Goal: Check status: Check status

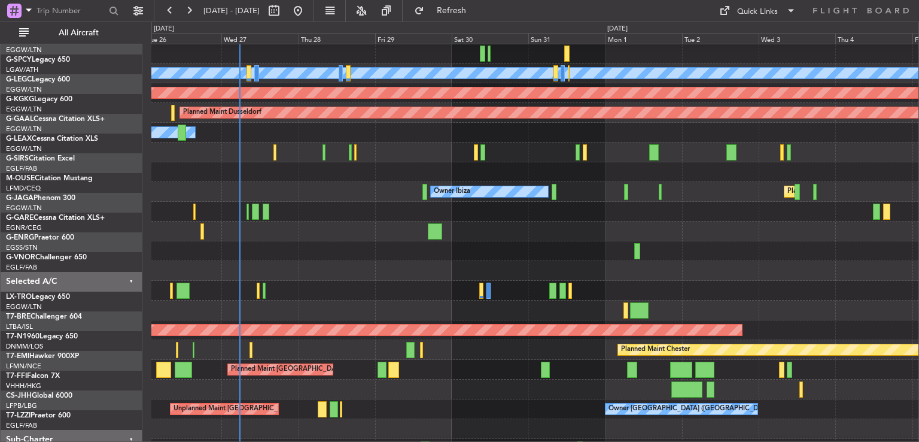
click at [346, 254] on div at bounding box center [534, 251] width 767 height 20
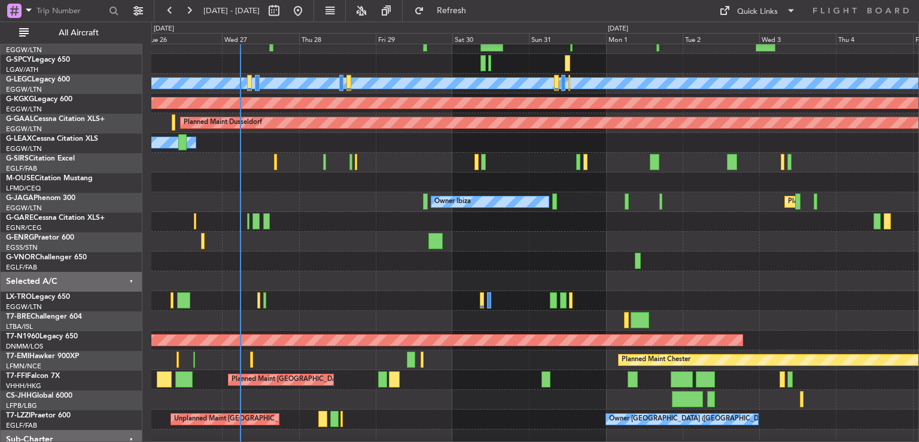
scroll to position [50, 0]
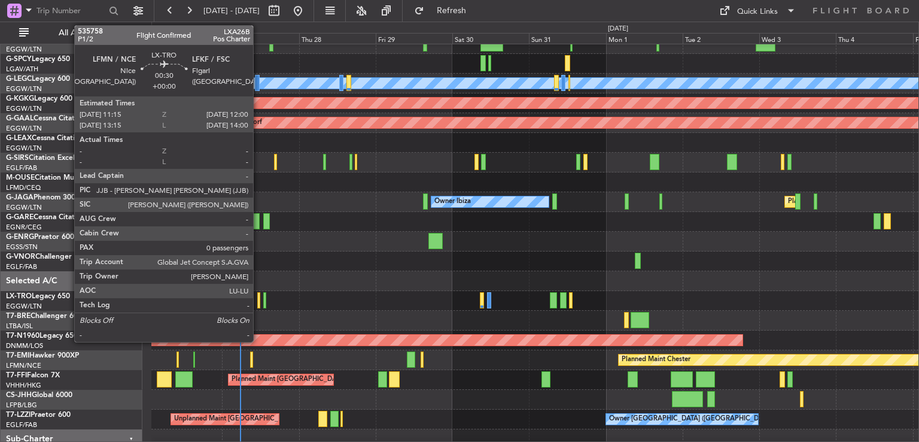
click at [258, 300] on div at bounding box center [258, 300] width 3 height 16
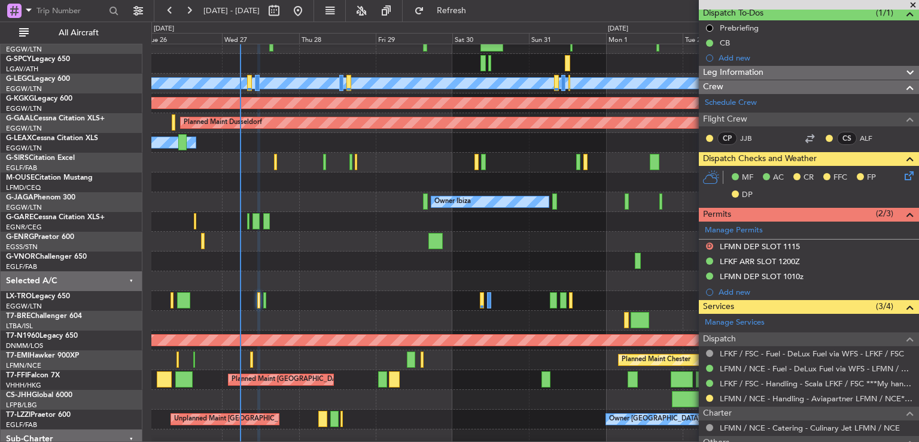
scroll to position [115, 0]
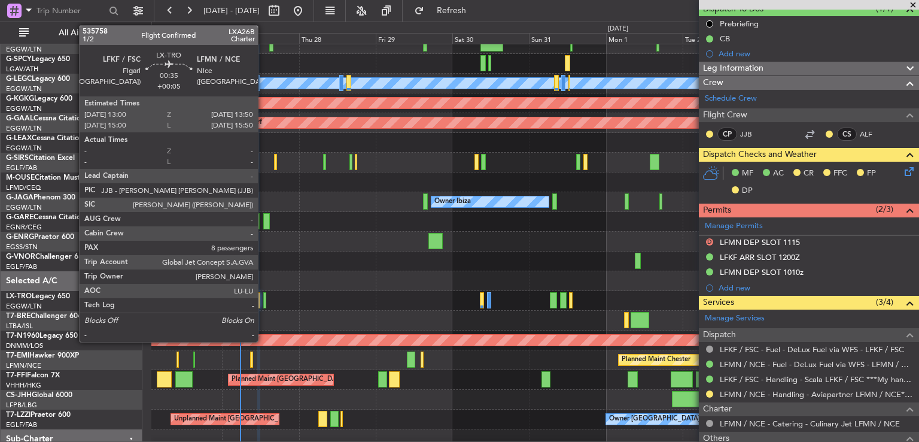
click at [263, 300] on div at bounding box center [264, 300] width 3 height 16
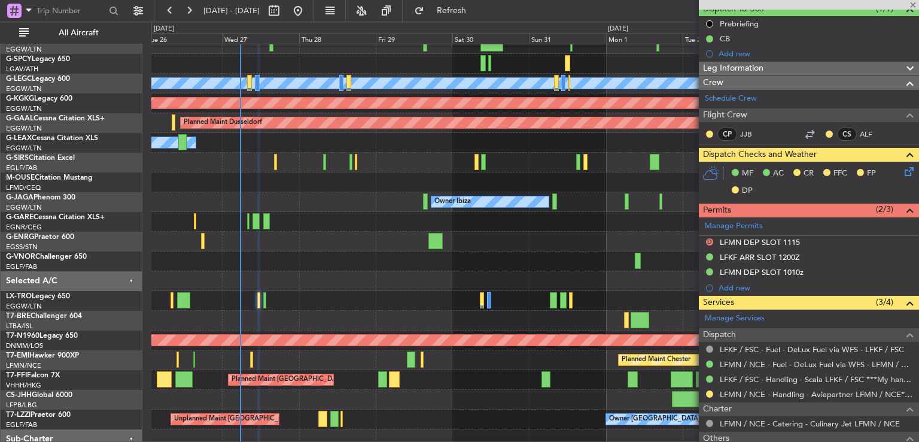
type input "+00:05"
type input "8"
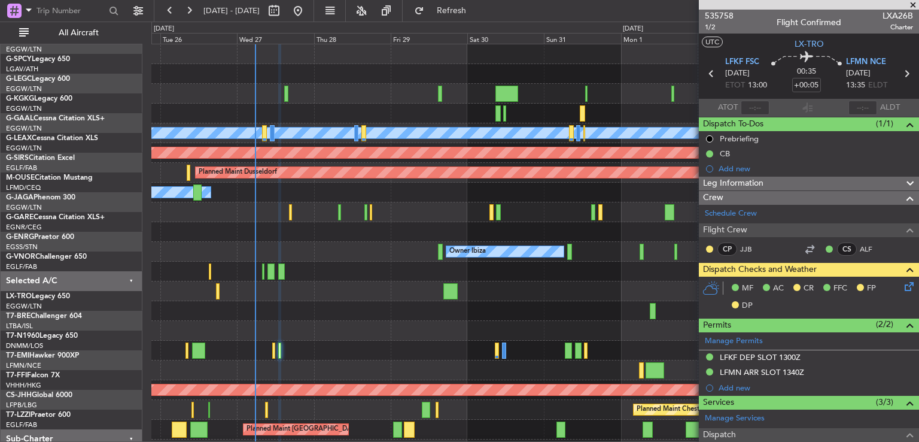
scroll to position [0, 0]
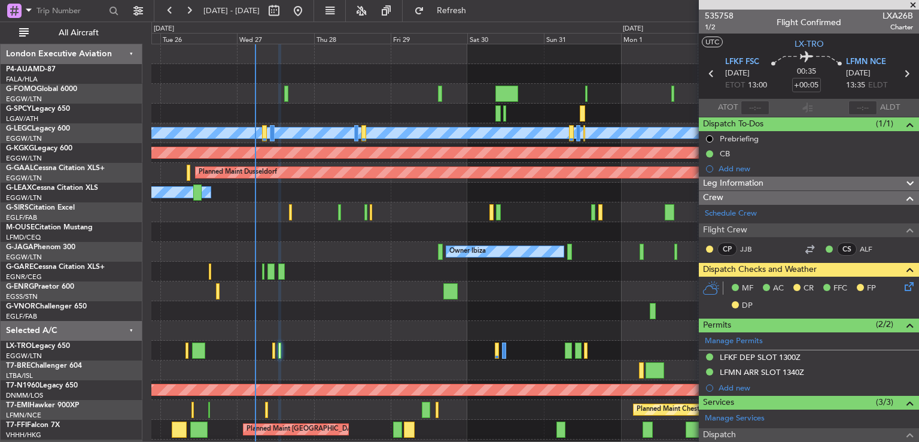
click at [335, 294] on div "A/C Unavailable [GEOGRAPHIC_DATA] ([GEOGRAPHIC_DATA]) AOG Maint [GEOGRAPHIC_DAT…" at bounding box center [534, 281] width 767 height 474
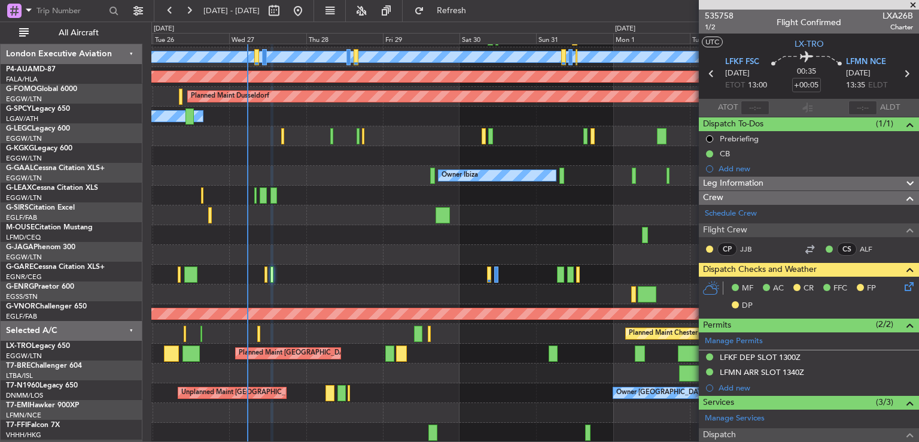
scroll to position [76, 0]
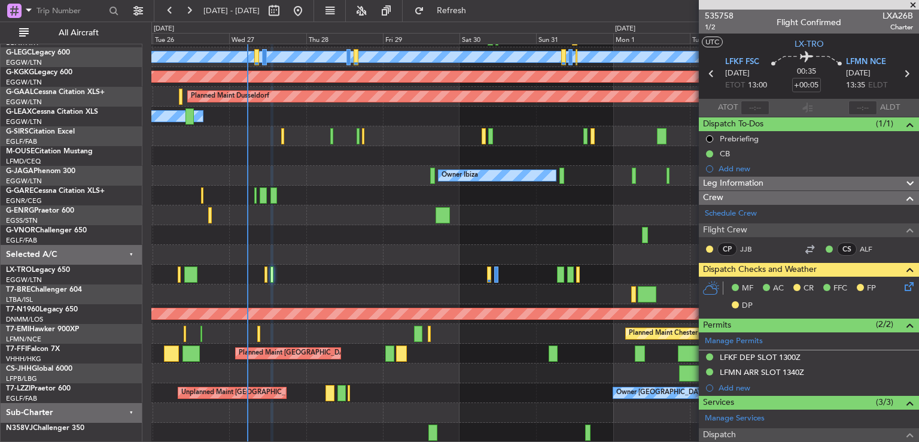
click at [314, 194] on div "A/C Unavailable [GEOGRAPHIC_DATA] ([GEOGRAPHIC_DATA]) AOG Maint [GEOGRAPHIC_DAT…" at bounding box center [534, 205] width 767 height 474
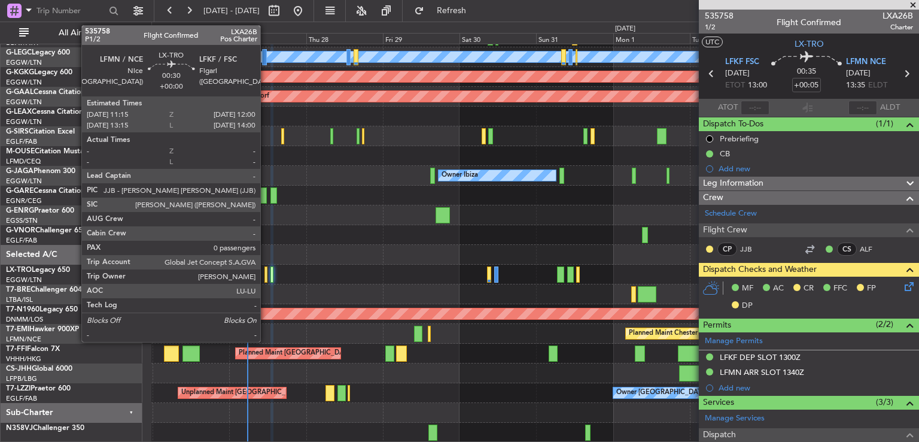
click at [266, 278] on div at bounding box center [265, 274] width 3 height 16
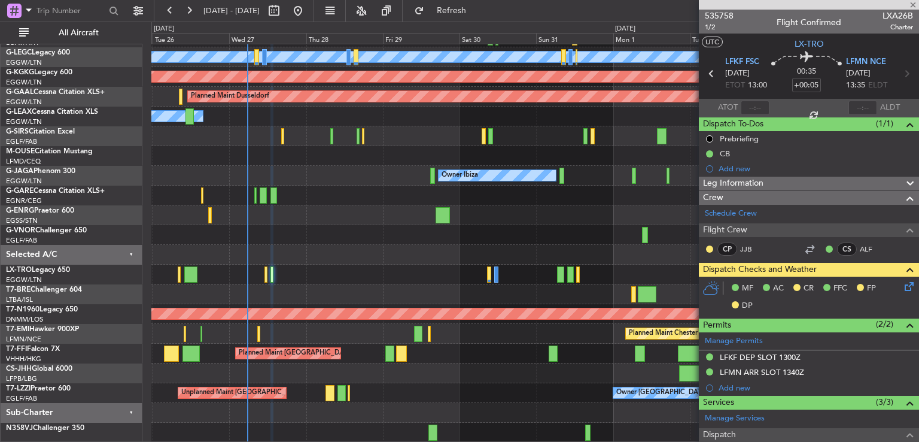
type input "0"
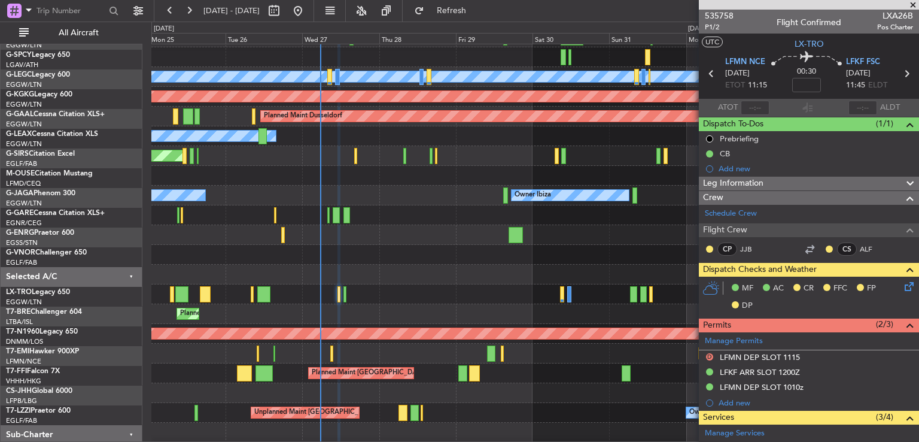
scroll to position [56, 0]
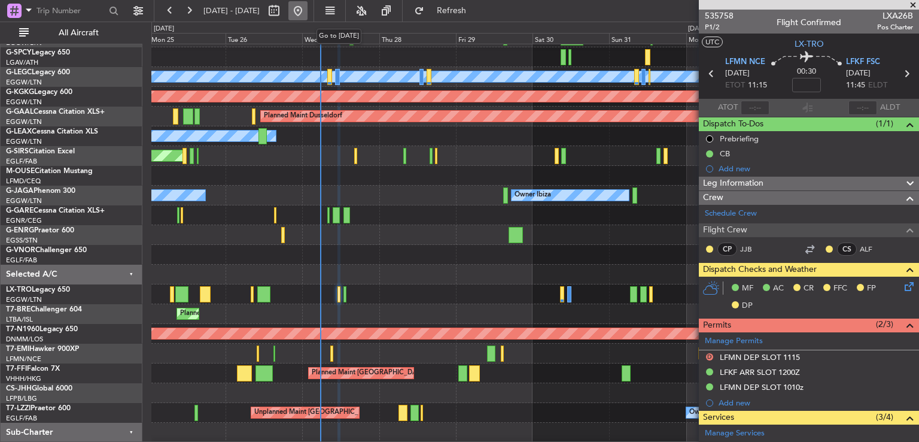
click at [307, 17] on button at bounding box center [297, 10] width 19 height 19
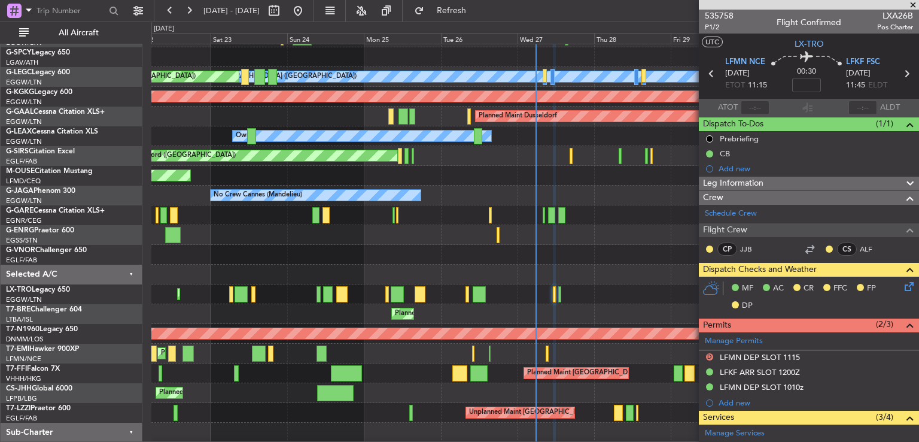
click at [911, 5] on span at bounding box center [913, 5] width 12 height 11
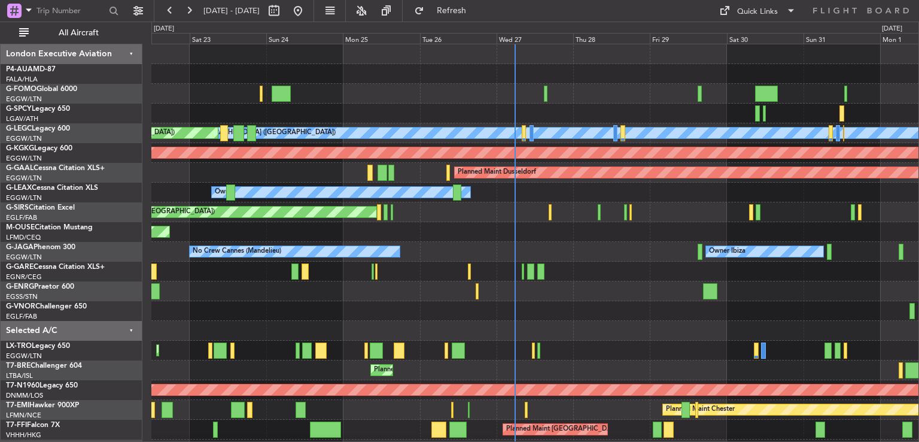
scroll to position [76, 0]
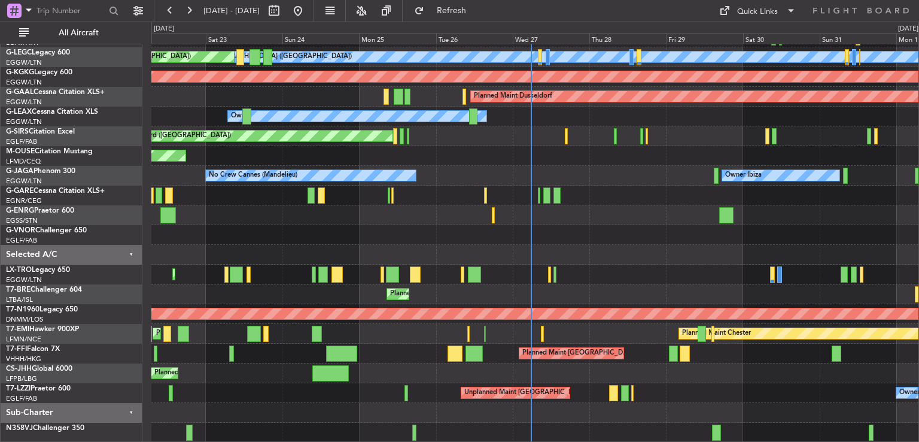
click at [651, 125] on div "A/C Unavailable [GEOGRAPHIC_DATA] ([GEOGRAPHIC_DATA]) Planned Maint [GEOGRAPHIC…" at bounding box center [534, 205] width 767 height 474
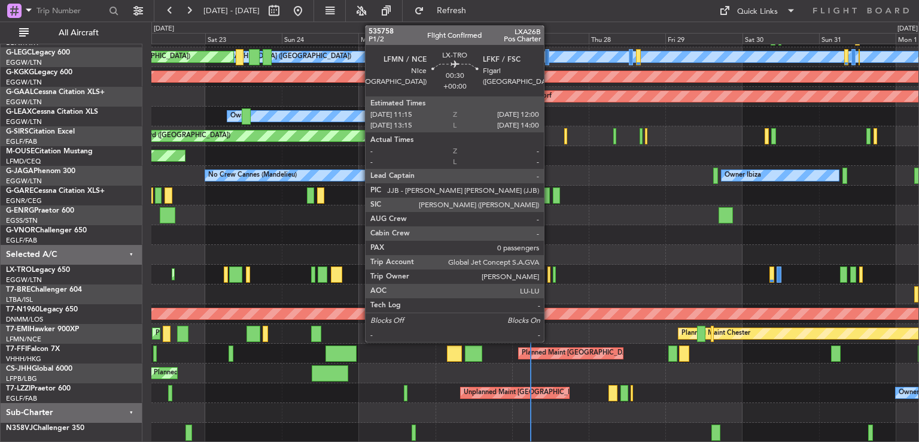
click at [549, 276] on div at bounding box center [548, 274] width 3 height 16
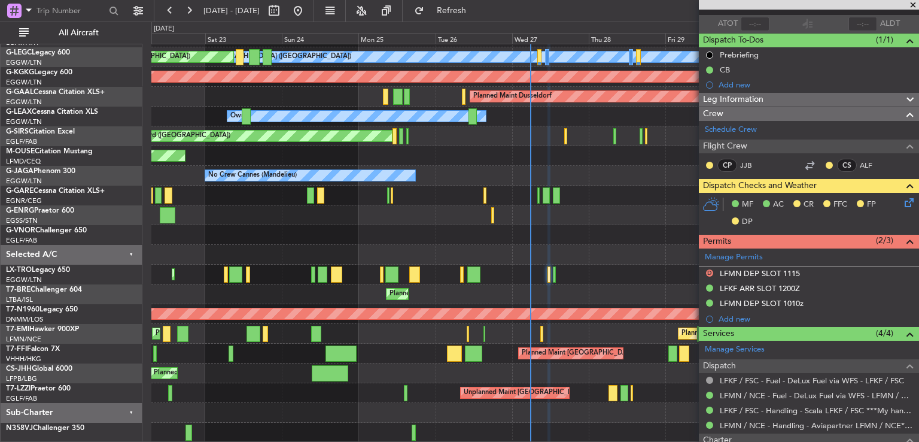
scroll to position [0, 0]
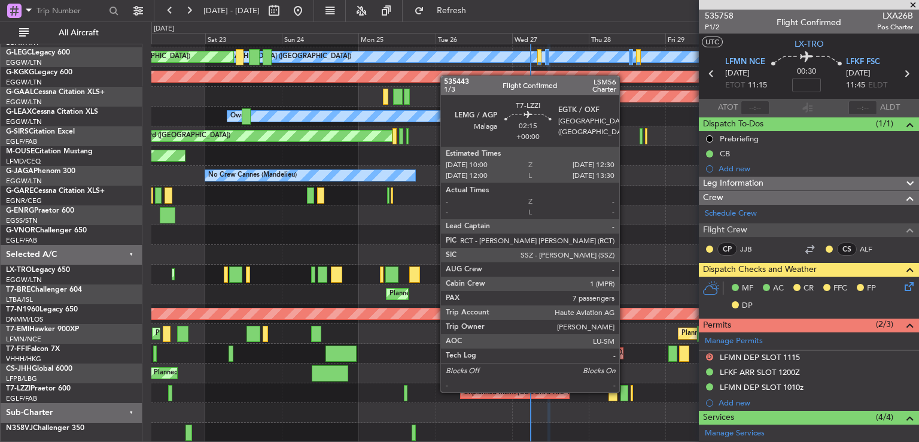
click at [625, 391] on div at bounding box center [624, 393] width 8 height 16
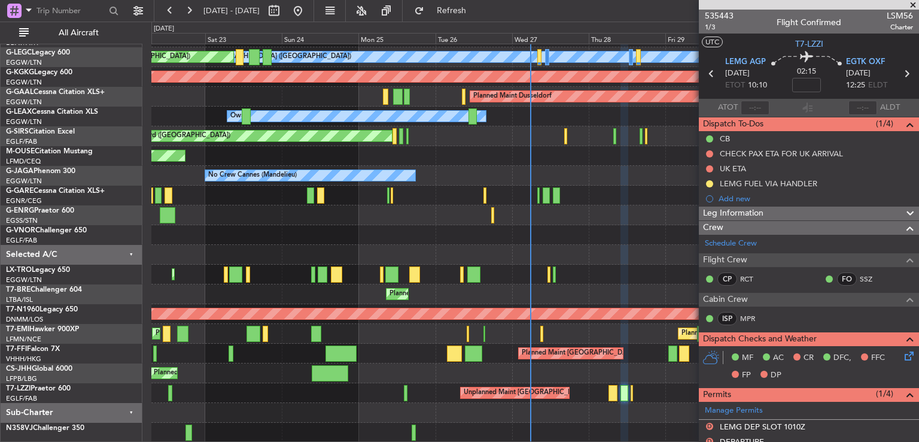
click at [912, 4] on span at bounding box center [913, 5] width 12 height 11
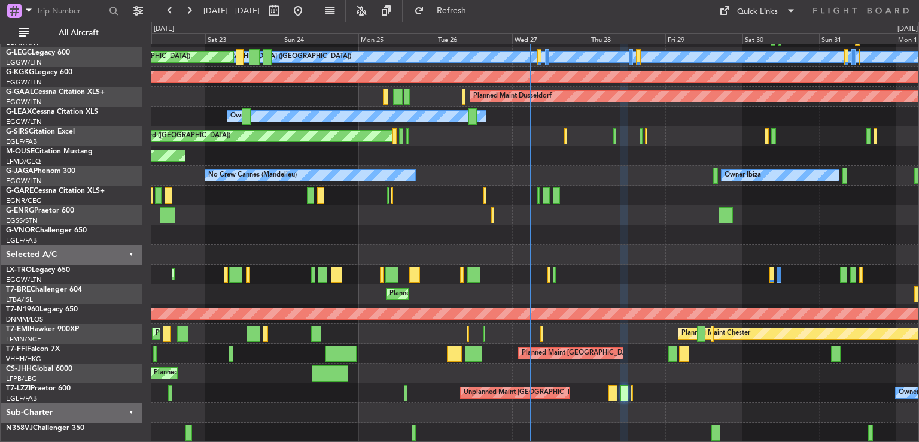
type input "0"
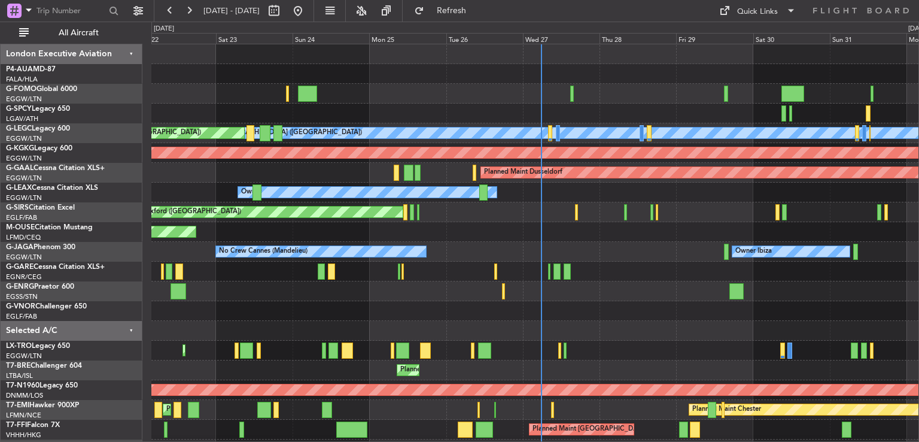
click at [620, 350] on div "A/C Unavailable [GEOGRAPHIC_DATA] ([GEOGRAPHIC_DATA]) Planned Maint [GEOGRAPHIC…" at bounding box center [534, 281] width 767 height 474
